Goal: Find specific page/section: Find specific page/section

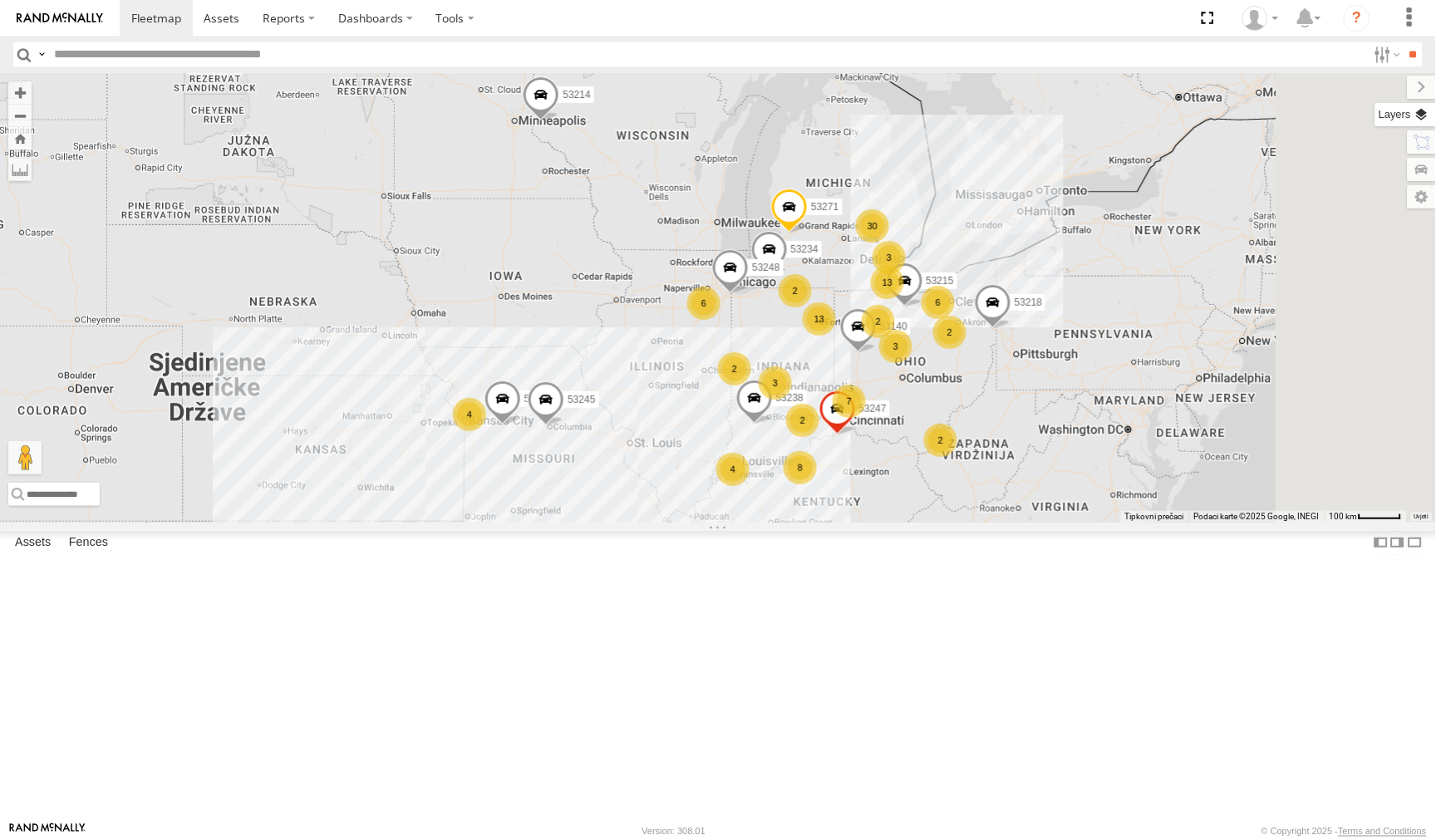
click at [1431, 111] on label at bounding box center [1405, 114] width 60 height 23
click at [0, 0] on label at bounding box center [0, 0] width 0 height 0
click at [0, 0] on span "Satellite + Roadmap" at bounding box center [0, 0] width 0 height 0
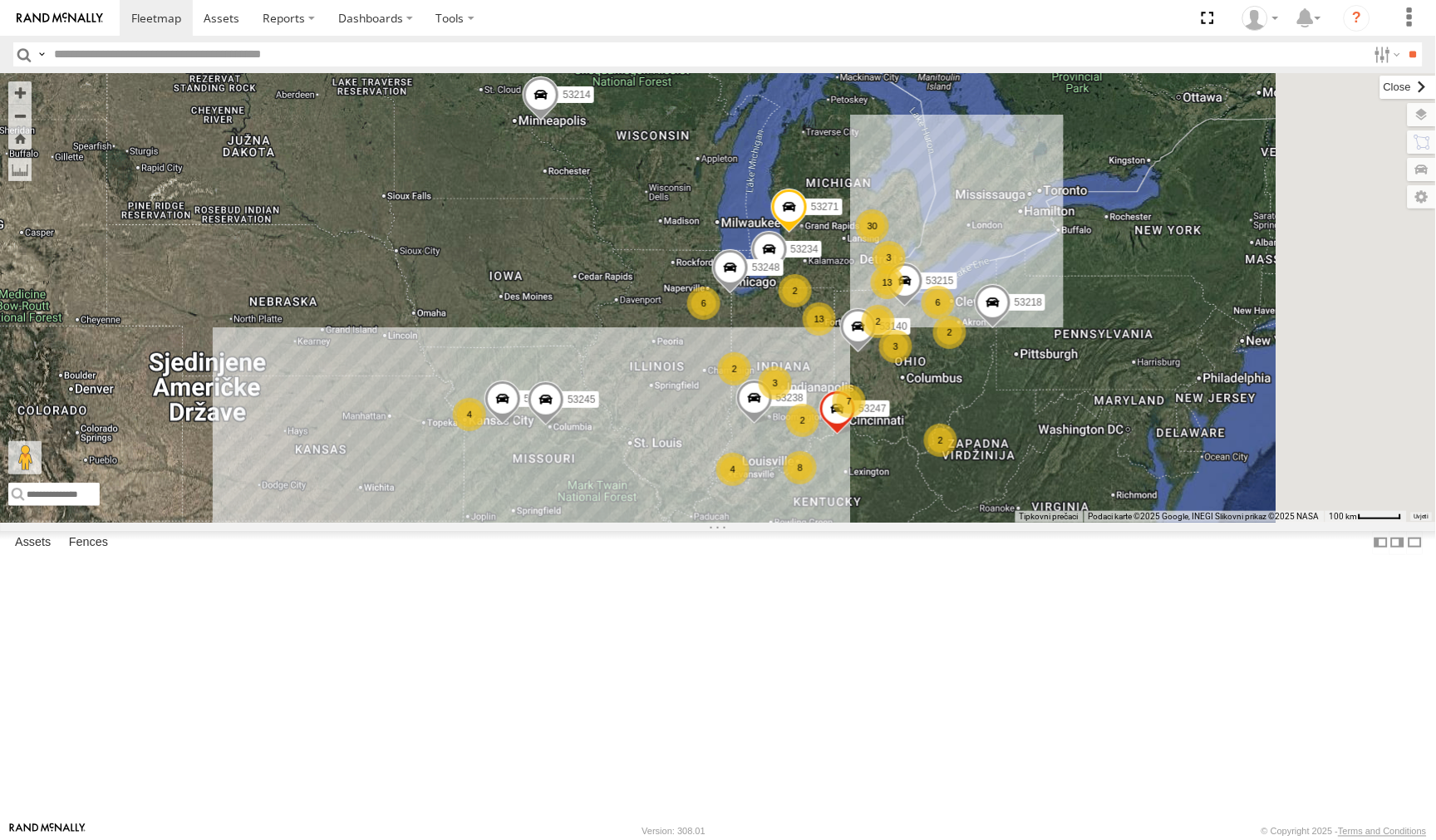
click at [1381, 88] on label at bounding box center [1409, 87] width 56 height 23
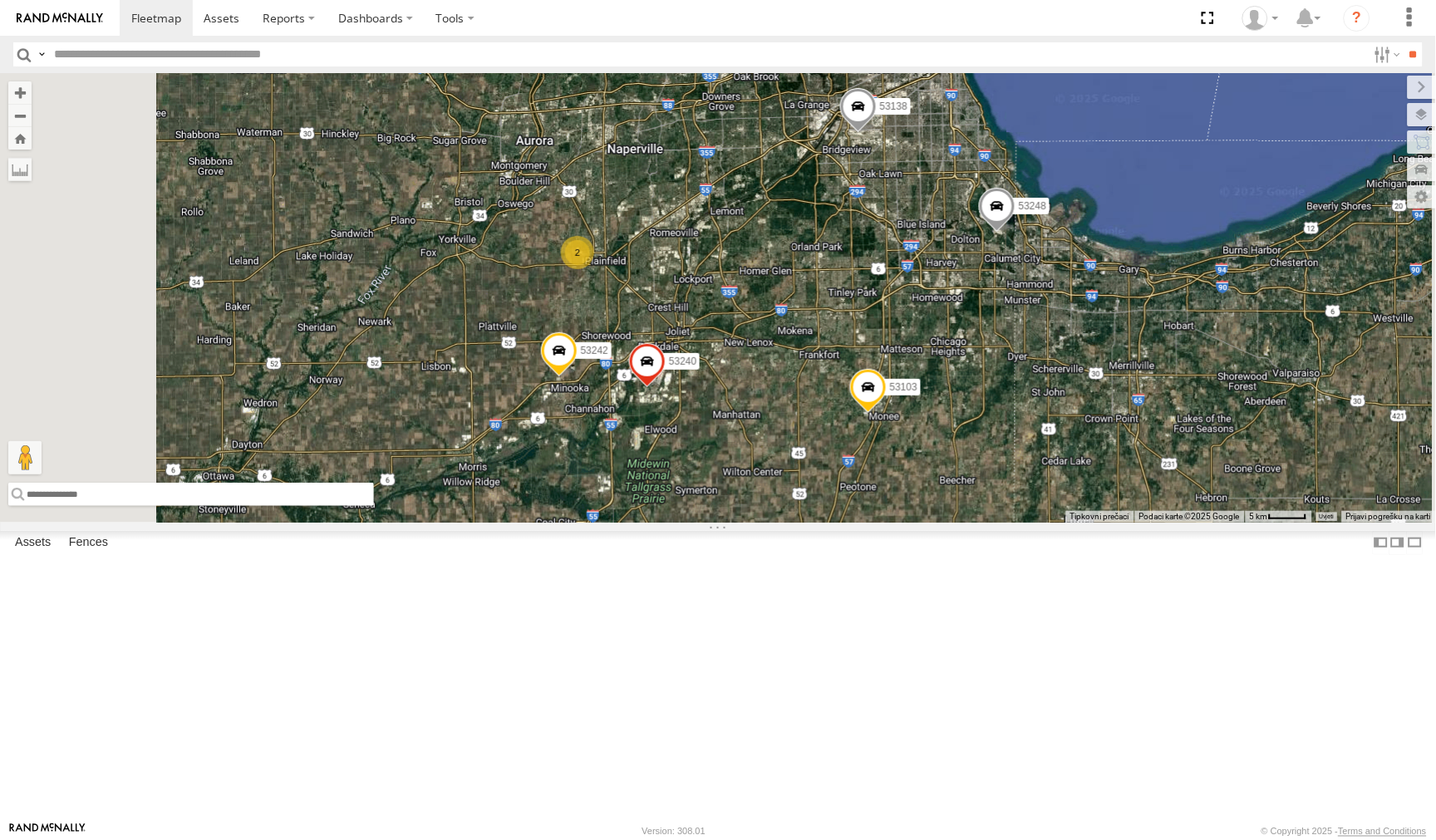
click at [374, 506] on input "text" at bounding box center [191, 494] width 366 height 23
paste input "**********"
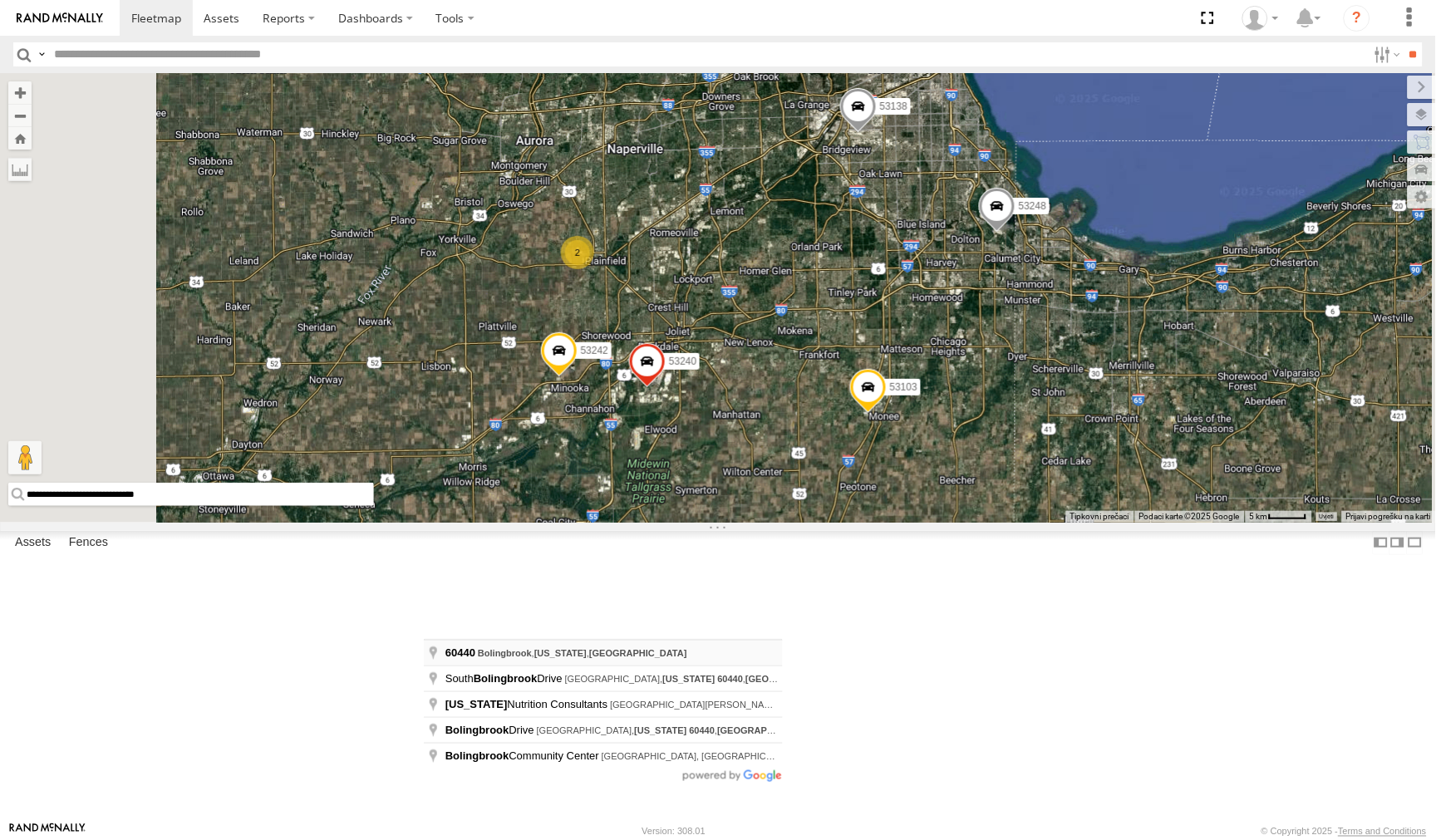
type input "**********"
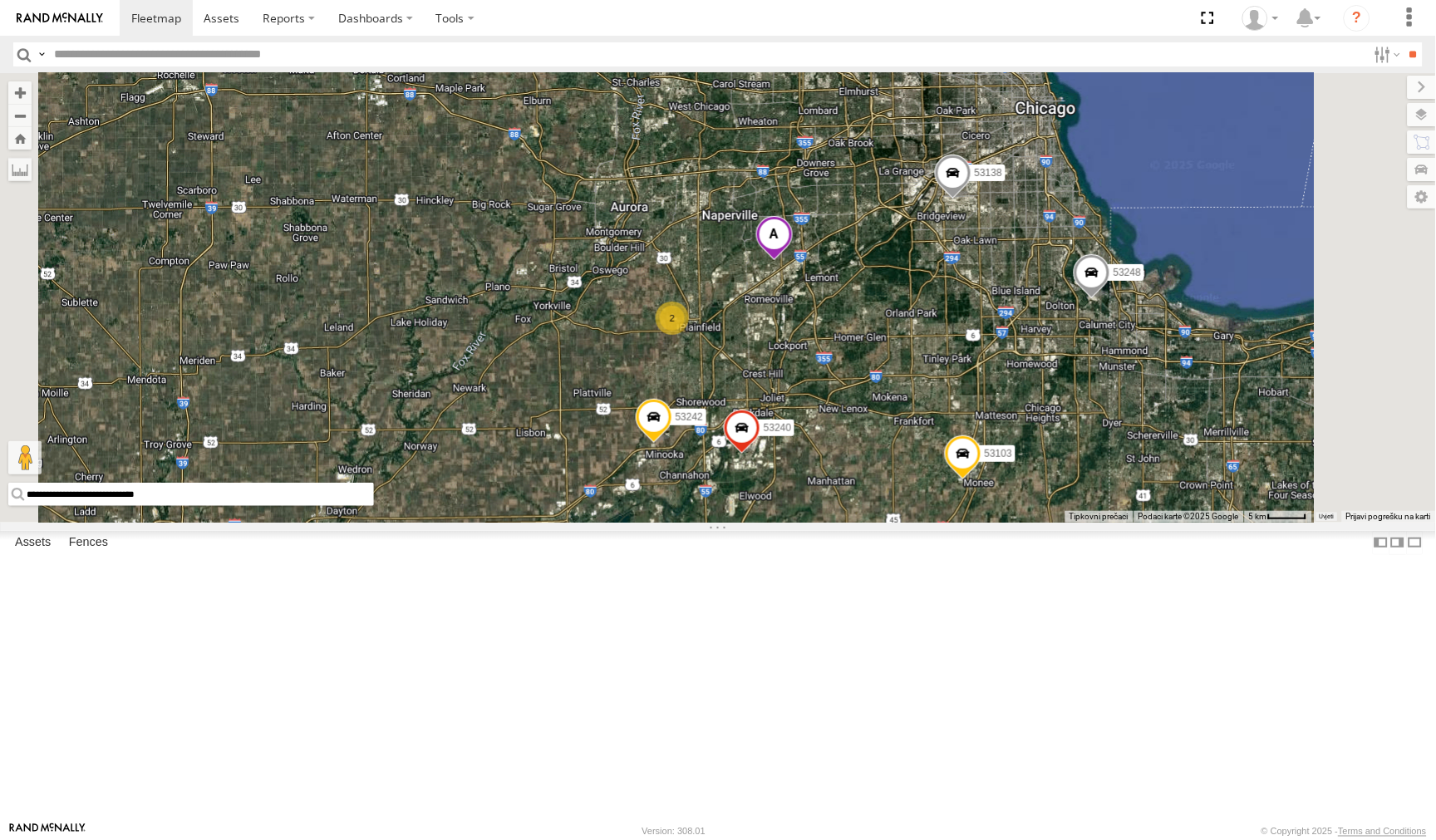
drag, startPoint x: 910, startPoint y: 599, endPoint x: 966, endPoint y: 472, distance: 138.8
click at [966, 472] on div "53242 53103 53138 53240 53248 2" at bounding box center [718, 298] width 1436 height 449
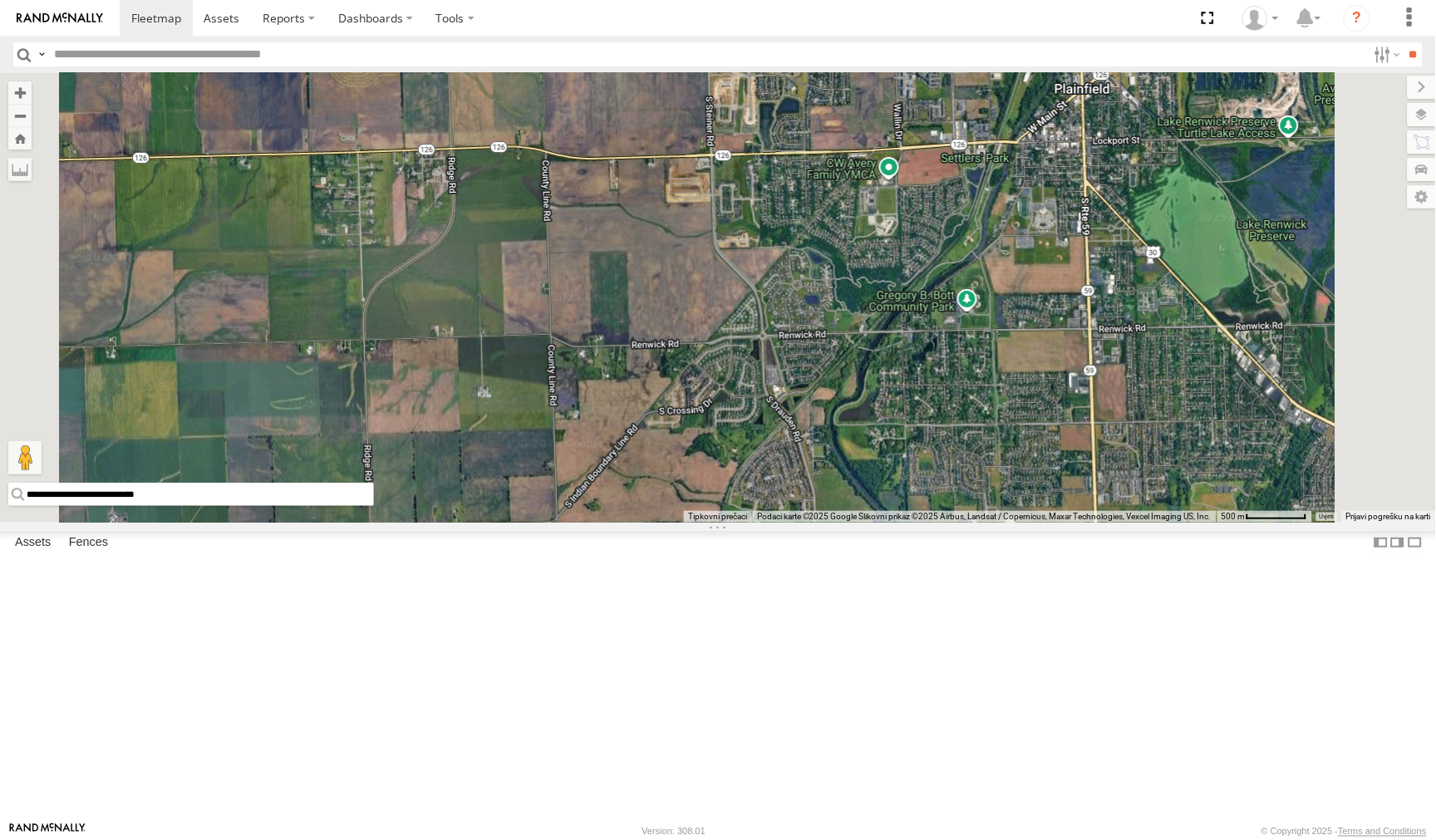
drag, startPoint x: 997, startPoint y: 643, endPoint x: 849, endPoint y: 230, distance: 438.7
click at [851, 230] on div "53242 53103 53138 53240 53248 53221 53281" at bounding box center [718, 298] width 1436 height 449
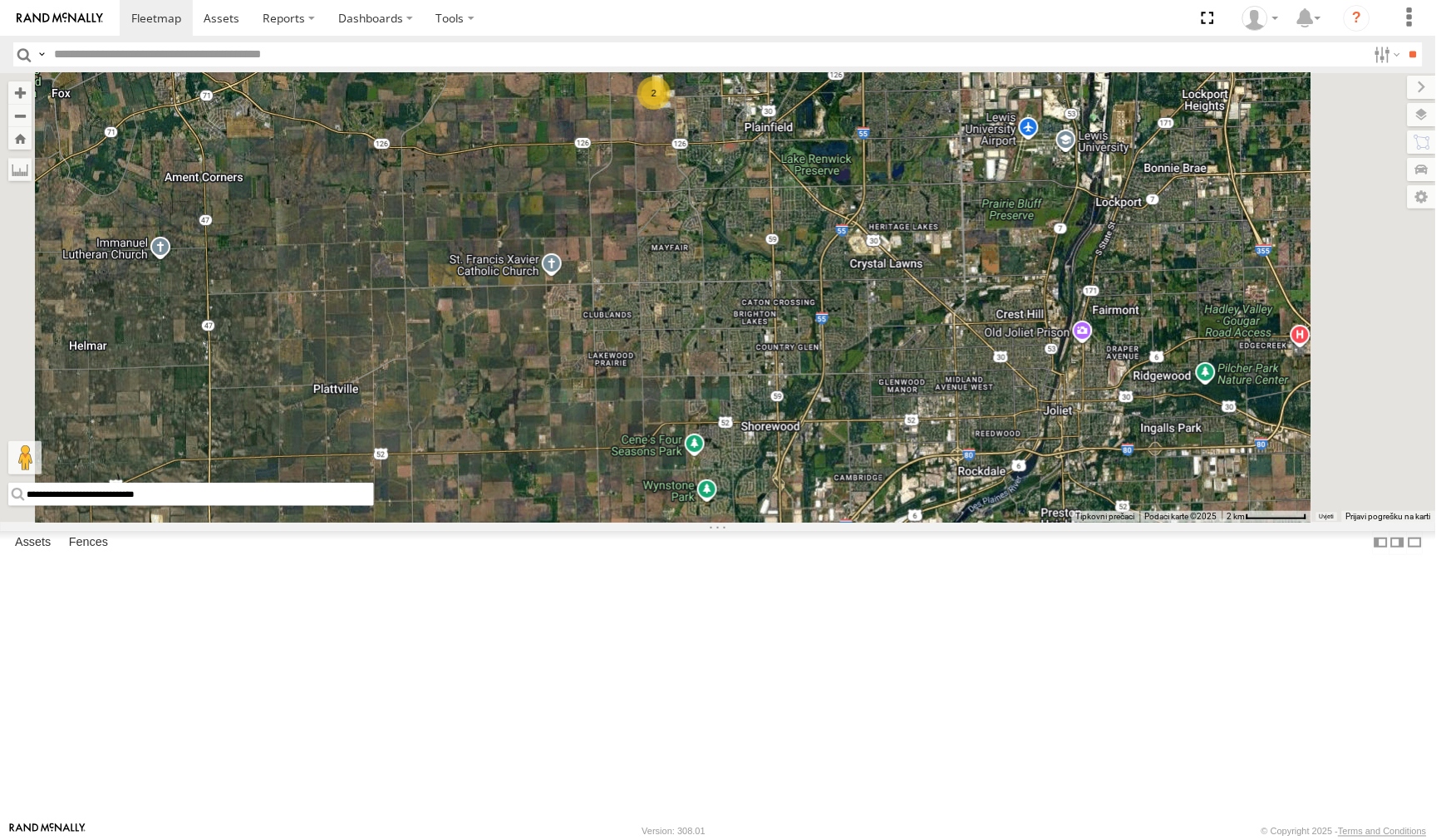
drag, startPoint x: 949, startPoint y: 608, endPoint x: 931, endPoint y: 514, distance: 95.7
click at [931, 514] on div "53242 53103 53138 53240 53248 2" at bounding box center [718, 298] width 1436 height 449
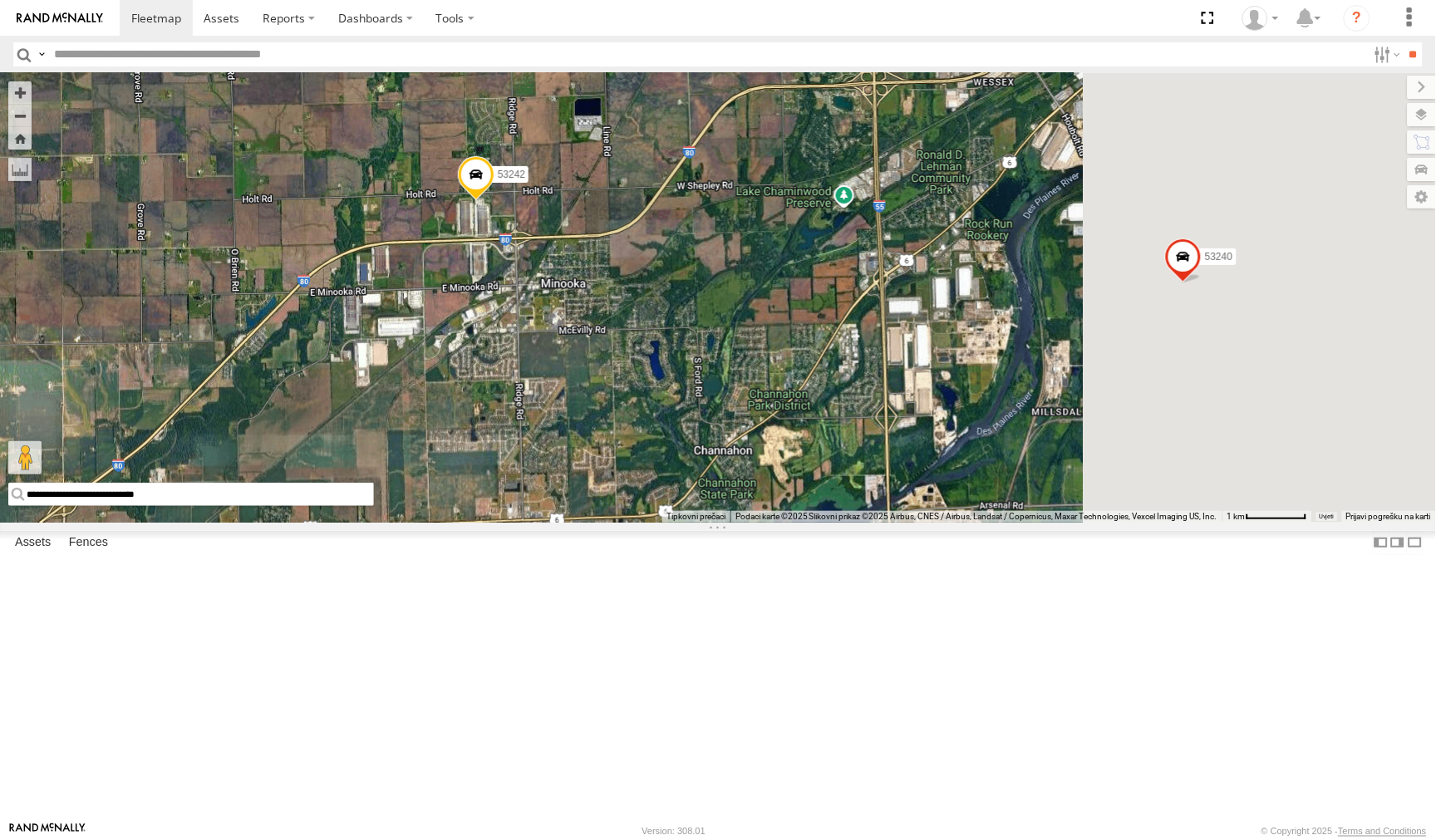
drag, startPoint x: 959, startPoint y: 600, endPoint x: 704, endPoint y: 364, distance: 347.4
click at [704, 364] on div "53242 53103 53138 53240 53248" at bounding box center [718, 298] width 1436 height 449
